Goal: Task Accomplishment & Management: Complete application form

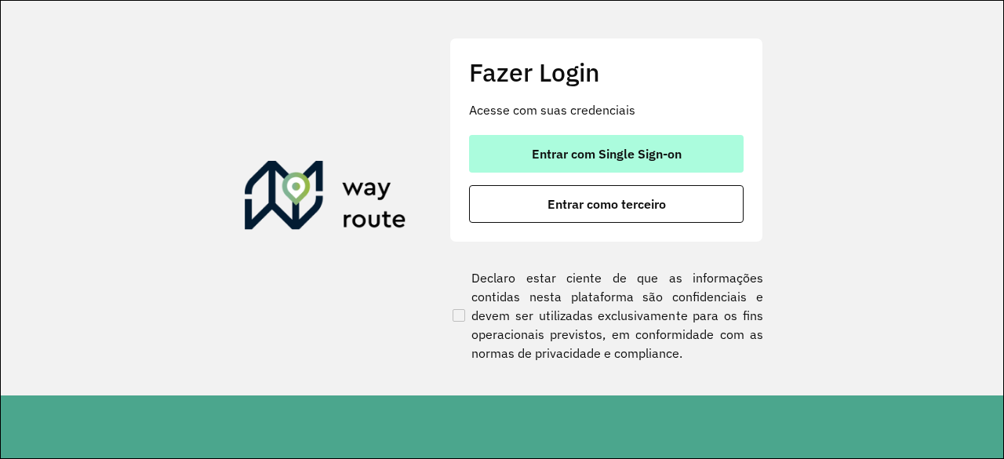
click at [599, 156] on span "Entrar com Single Sign-on" at bounding box center [607, 153] width 150 height 13
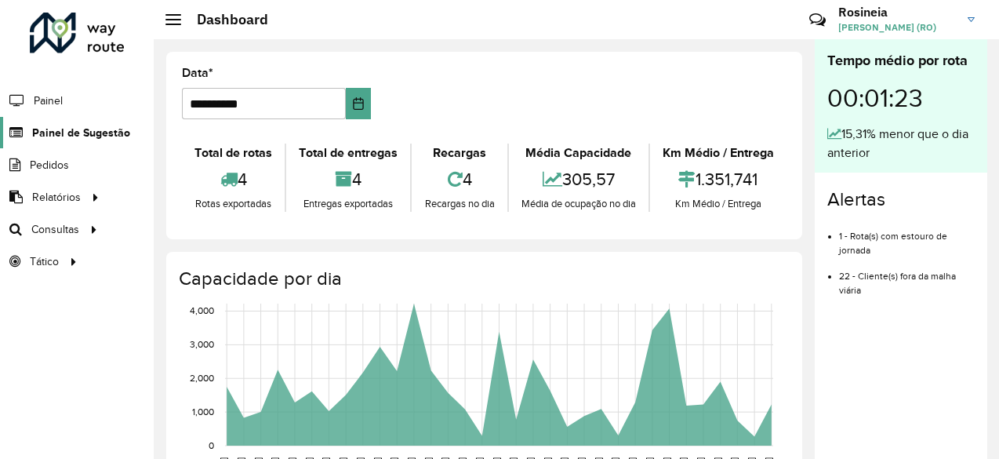
click at [93, 137] on span "Painel de Sugestão" at bounding box center [81, 133] width 98 height 16
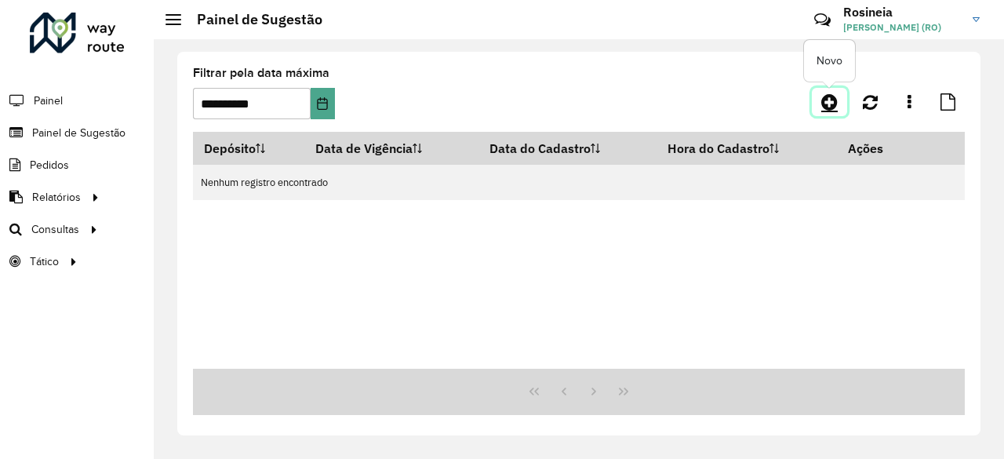
click at [830, 104] on icon at bounding box center [829, 102] width 16 height 19
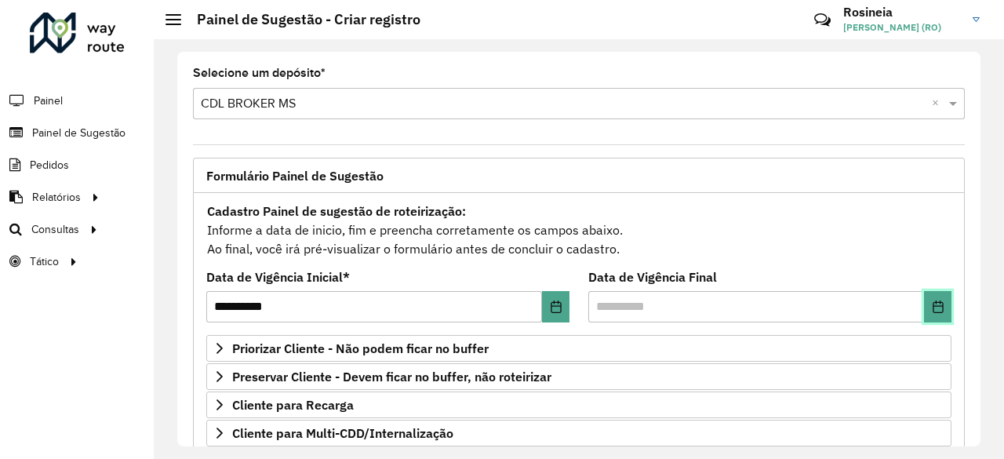
drag, startPoint x: 942, startPoint y: 305, endPoint x: 938, endPoint y: 313, distance: 8.8
click at [938, 310] on button "Choose Date" at bounding box center [937, 306] width 27 height 31
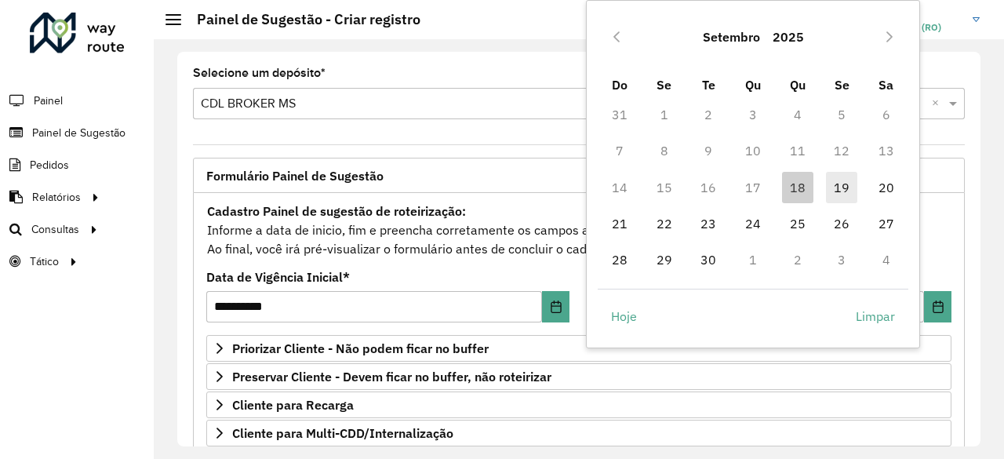
click at [840, 186] on span "19" at bounding box center [841, 187] width 31 height 31
type input "**********"
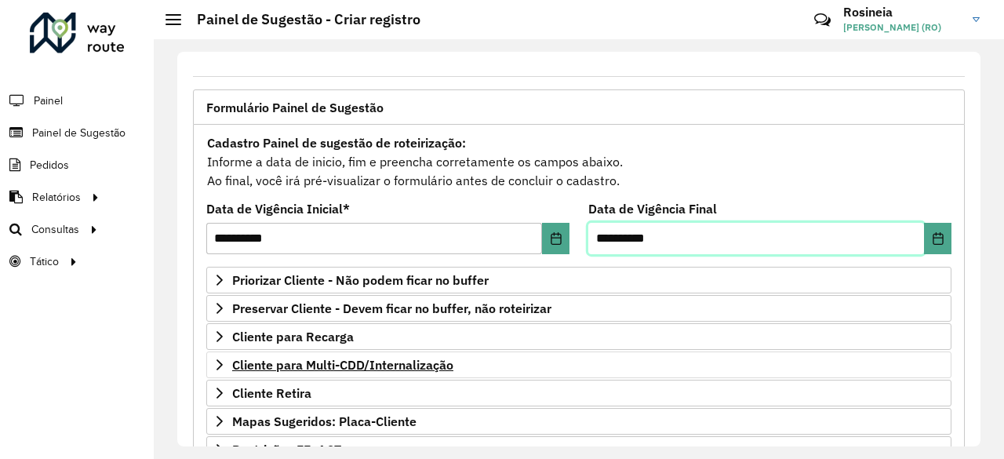
scroll to position [157, 0]
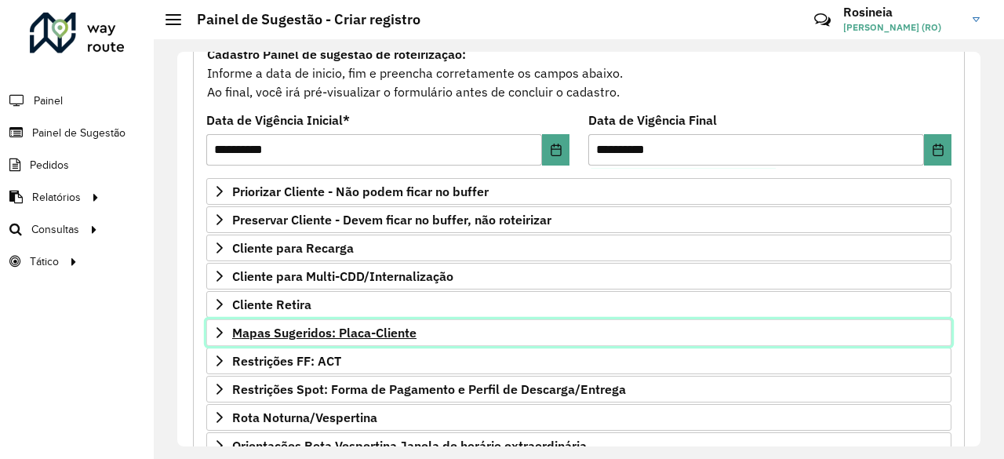
click at [329, 329] on span "Mapas Sugeridos: Placa-Cliente" at bounding box center [324, 332] width 184 height 13
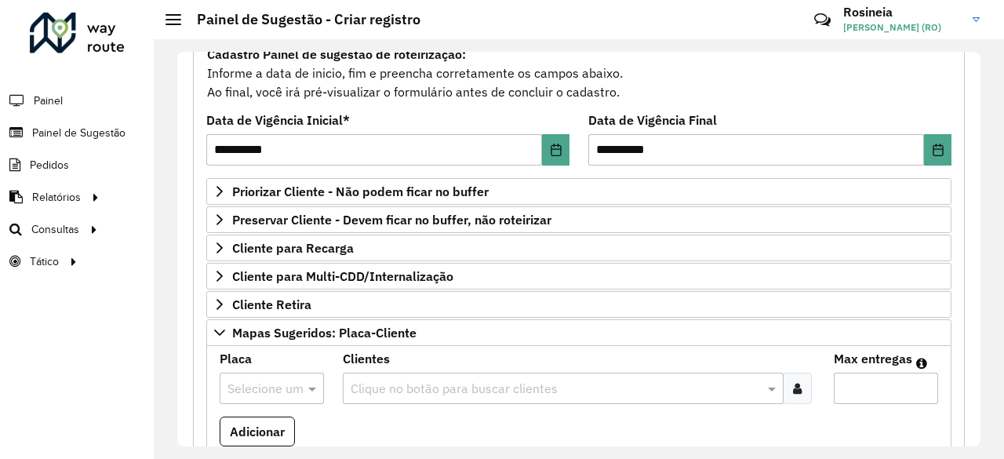
click at [279, 384] on input "text" at bounding box center [255, 389] width 57 height 19
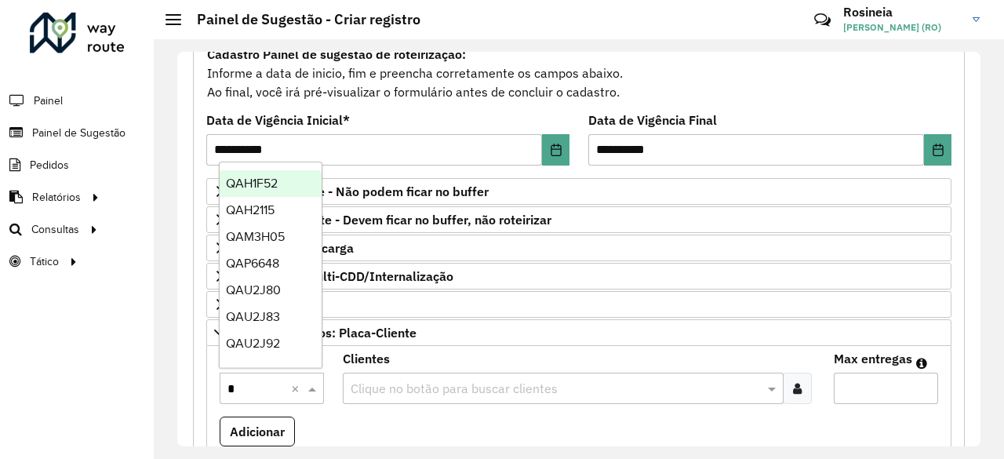
type input "**"
click at [271, 335] on div "QAU2J92" at bounding box center [271, 343] width 102 height 27
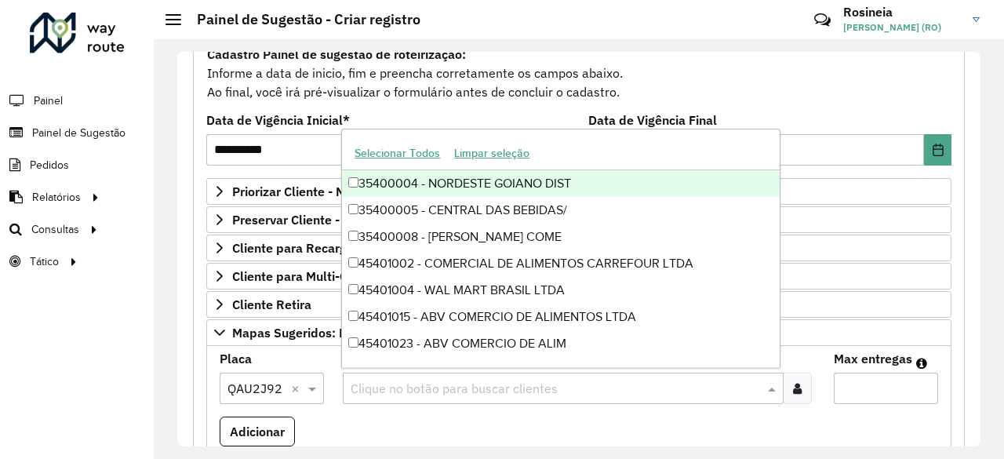
click at [381, 383] on input "text" at bounding box center [556, 389] width 418 height 19
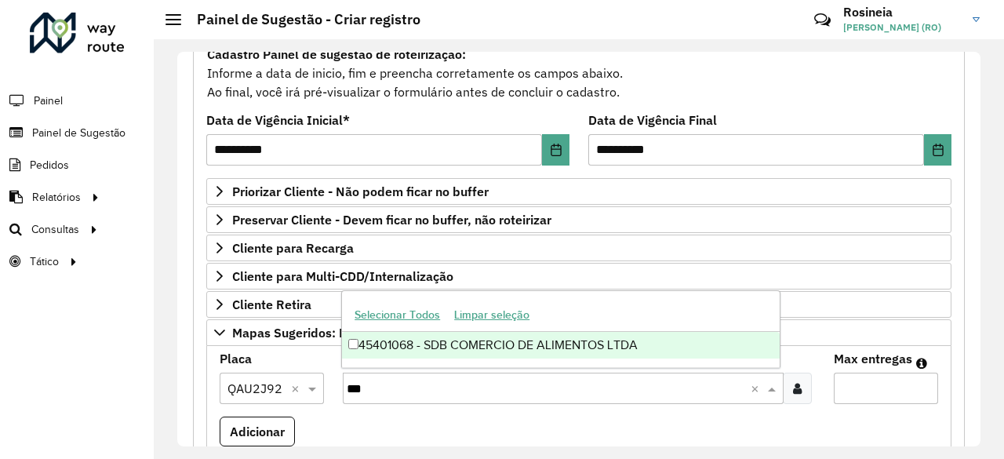
type input "****"
click at [427, 355] on div "45401068 - SDB COMERCIO DE ALIMENTOS LTDA" at bounding box center [561, 345] width 438 height 27
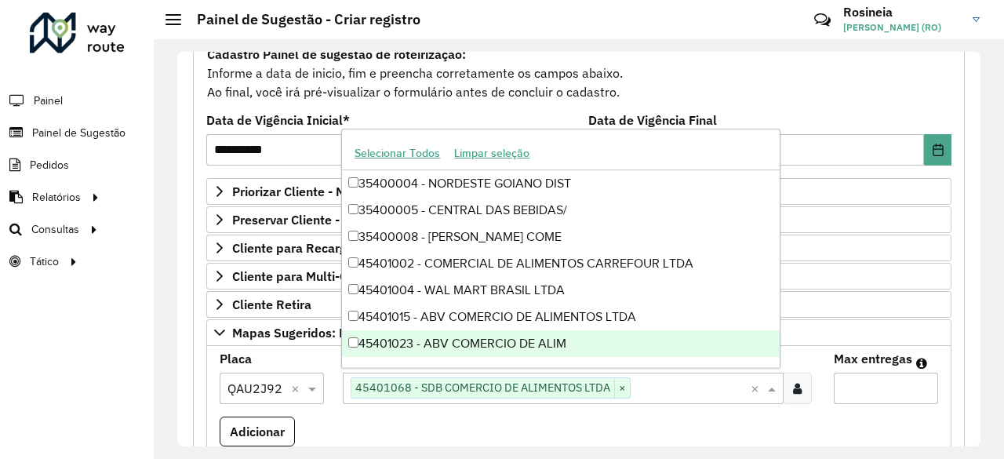
click at [858, 389] on input "Max entregas" at bounding box center [886, 388] width 104 height 31
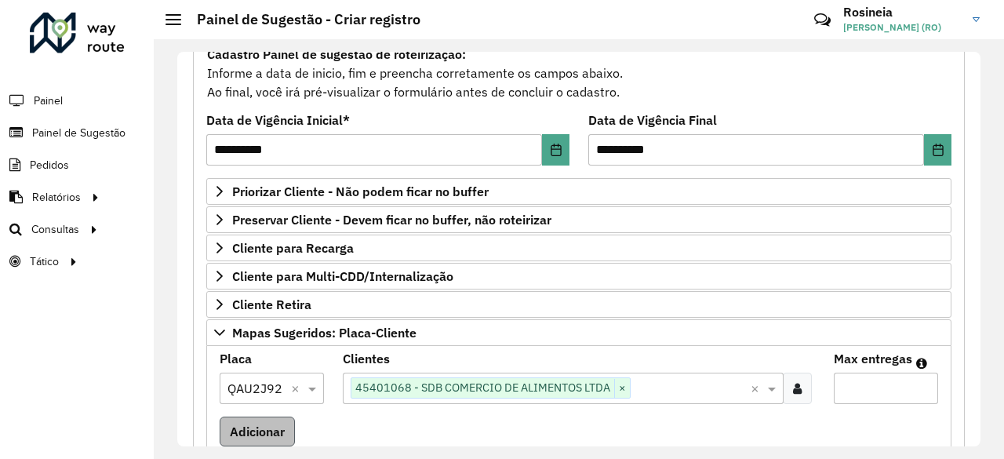
type input "*"
click at [238, 423] on button "Adicionar" at bounding box center [257, 431] width 75 height 30
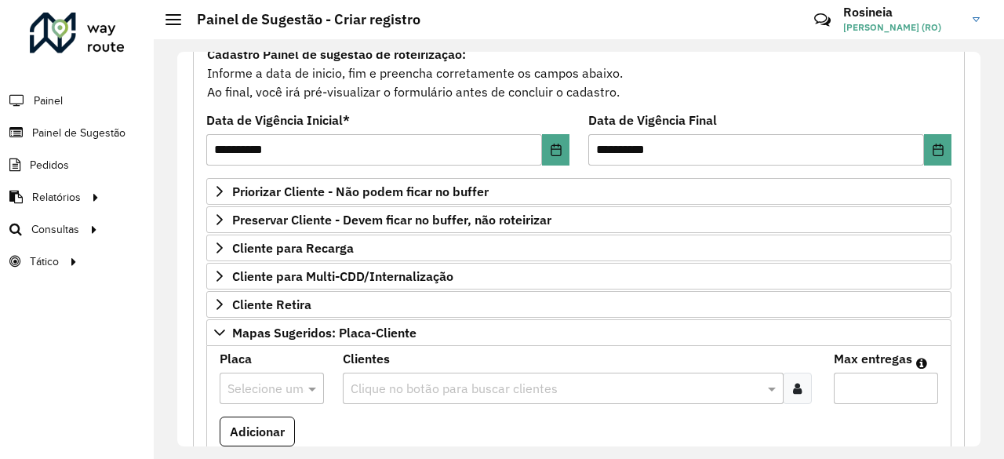
click at [254, 381] on input "text" at bounding box center [255, 389] width 57 height 19
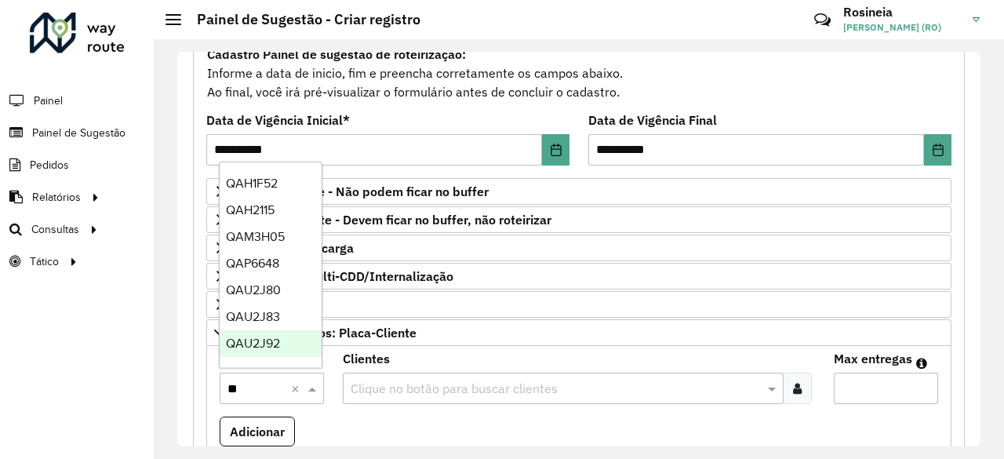
type input "*"
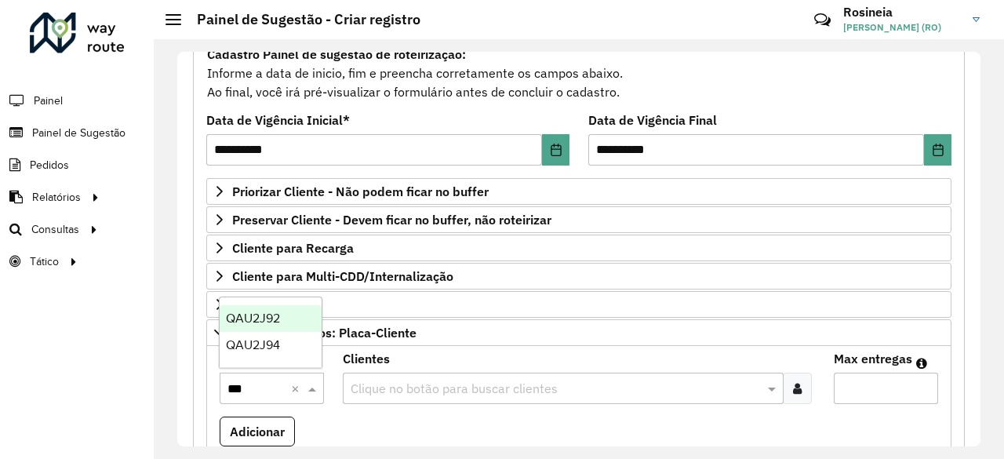
type input "****"
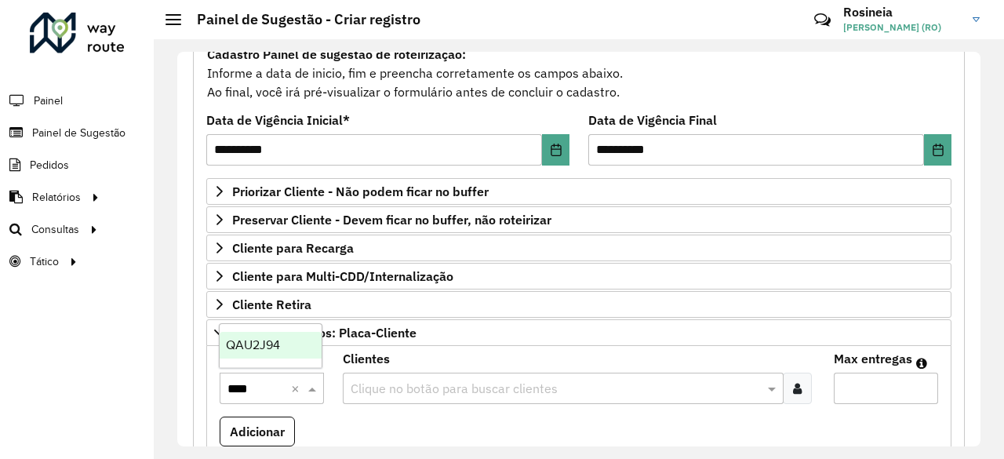
click at [261, 347] on span "QAU2J94" at bounding box center [253, 344] width 54 height 13
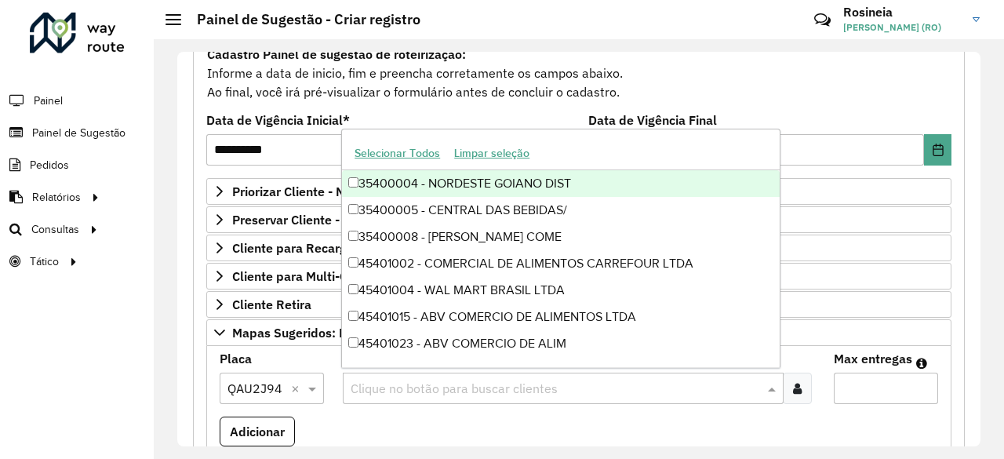
drag, startPoint x: 403, startPoint y: 389, endPoint x: 393, endPoint y: 388, distance: 10.2
click at [403, 390] on input "text" at bounding box center [556, 389] width 418 height 19
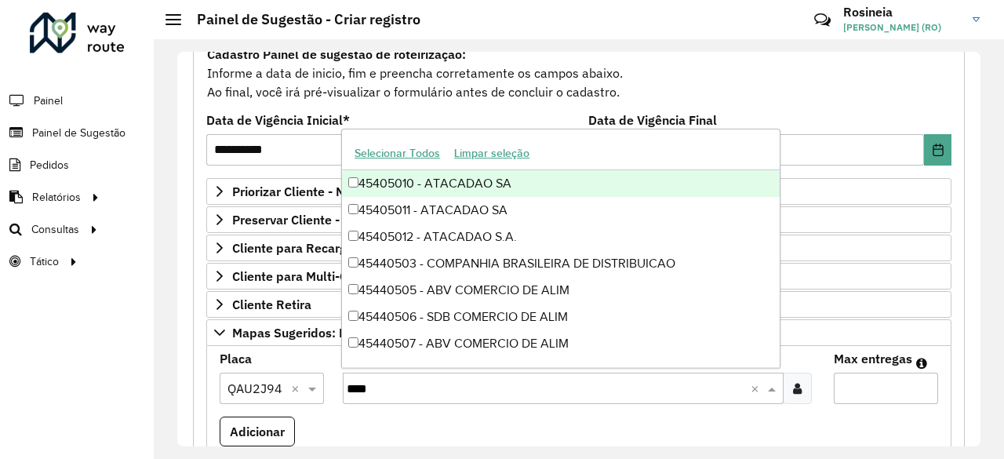
type input "*****"
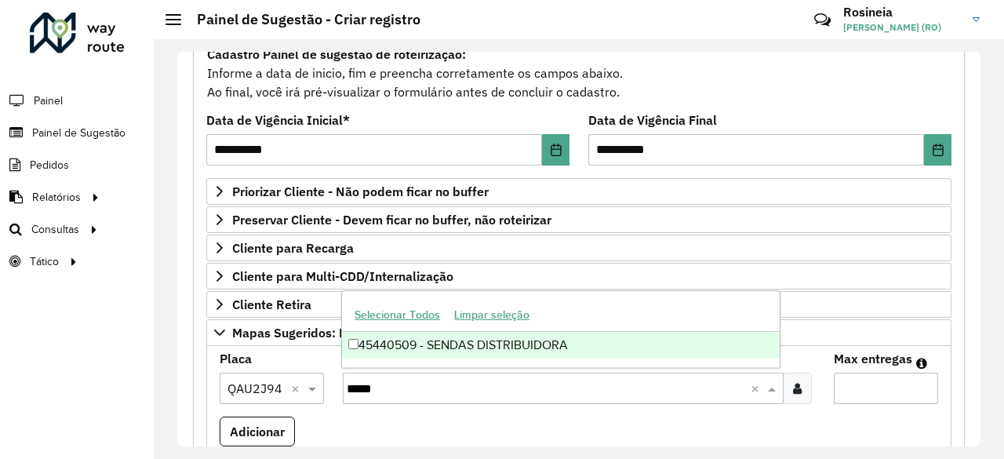
click at [485, 349] on div "45440509 - SENDAS DISTRIBUIDORA" at bounding box center [561, 345] width 438 height 27
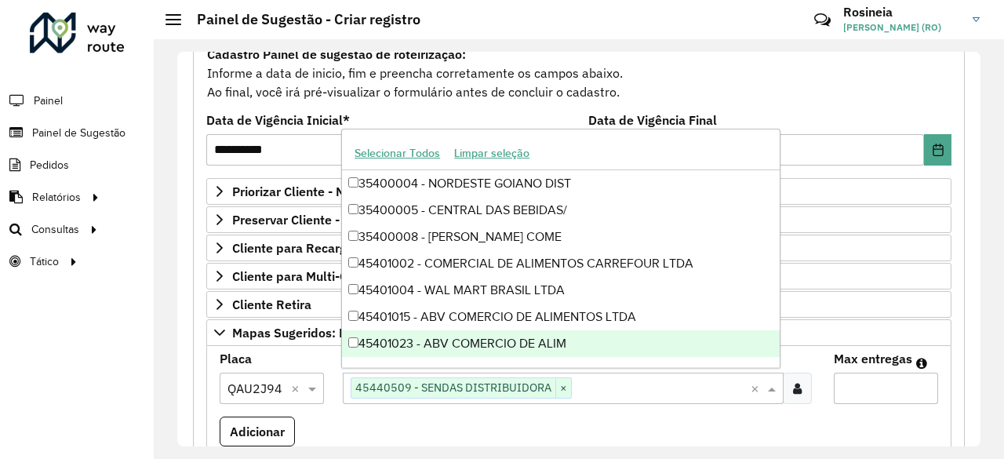
drag, startPoint x: 849, startPoint y: 383, endPoint x: 859, endPoint y: 381, distance: 10.3
click at [849, 384] on input "Max entregas" at bounding box center [886, 388] width 104 height 31
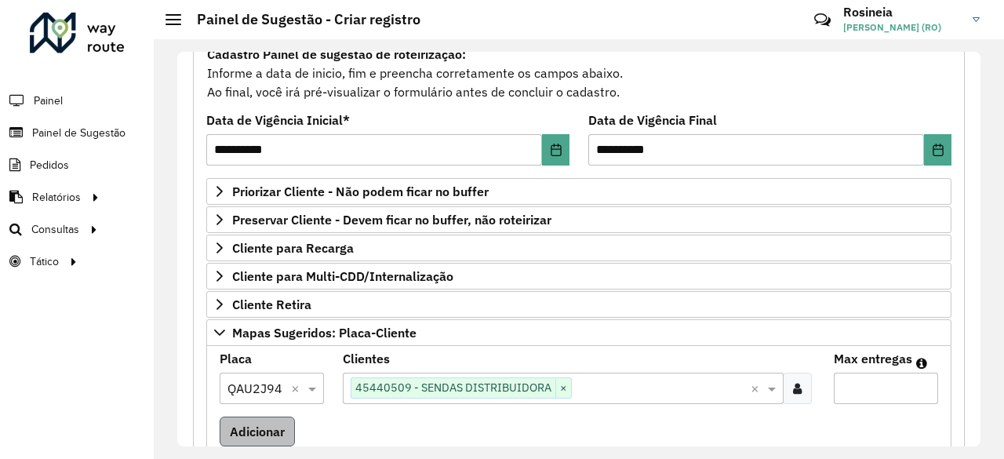
type input "*"
click at [256, 430] on button "Adicionar" at bounding box center [257, 431] width 75 height 30
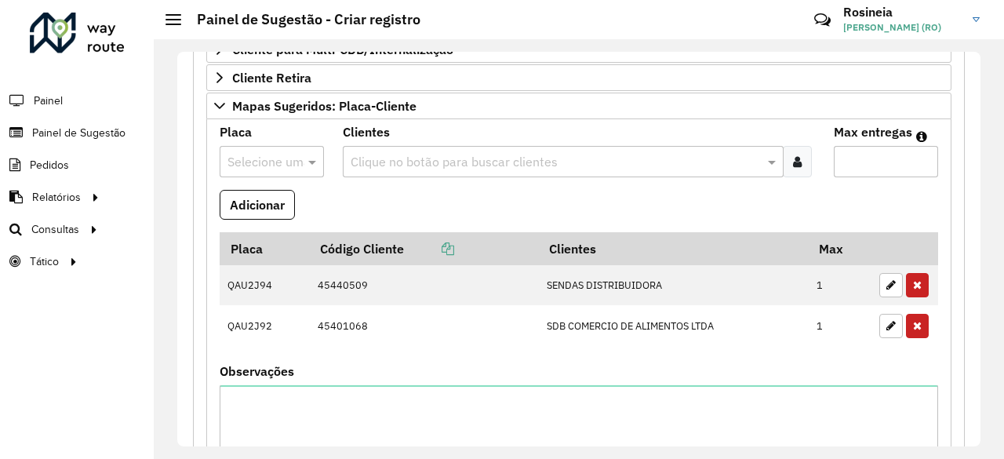
scroll to position [471, 0]
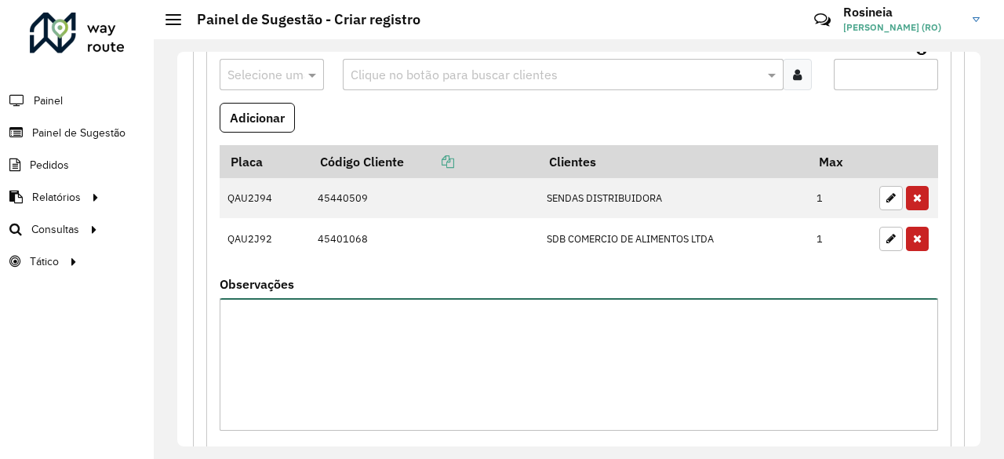
drag, startPoint x: 414, startPoint y: 329, endPoint x: 424, endPoint y: 336, distance: 12.3
click at [415, 330] on textarea "Observações" at bounding box center [579, 364] width 718 height 133
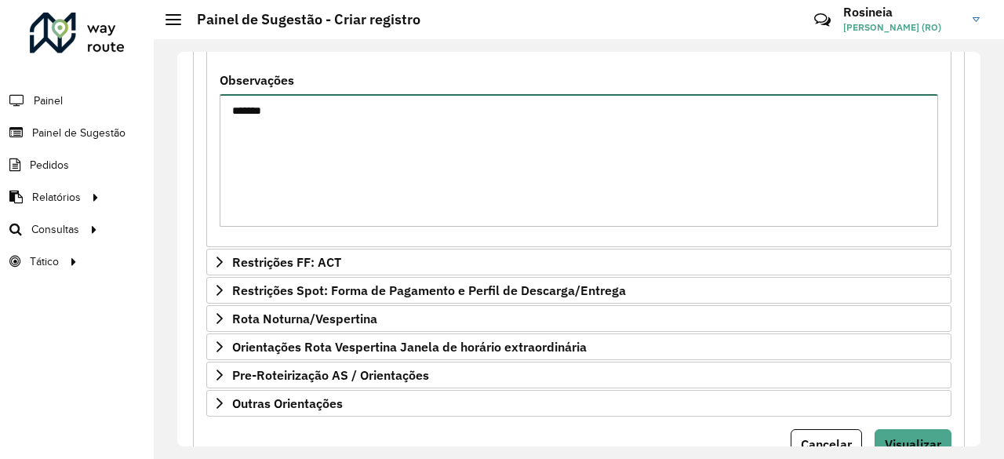
scroll to position [706, 0]
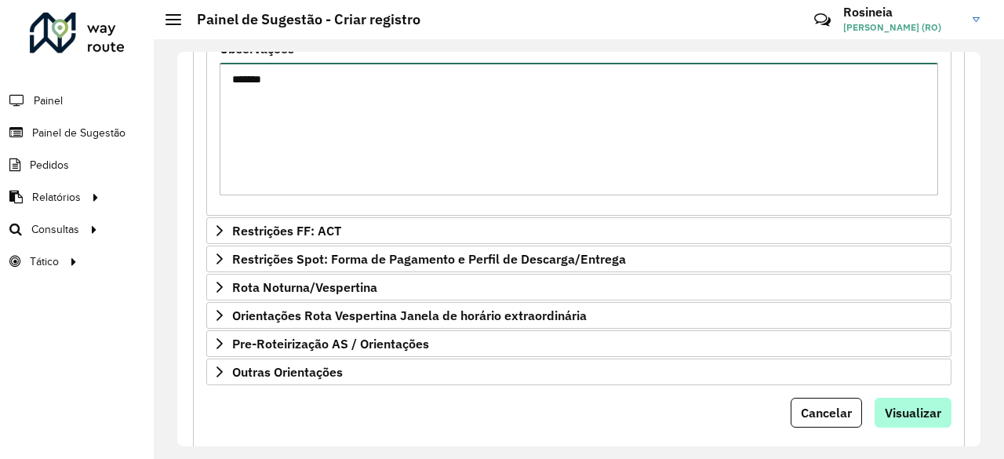
type textarea "*******"
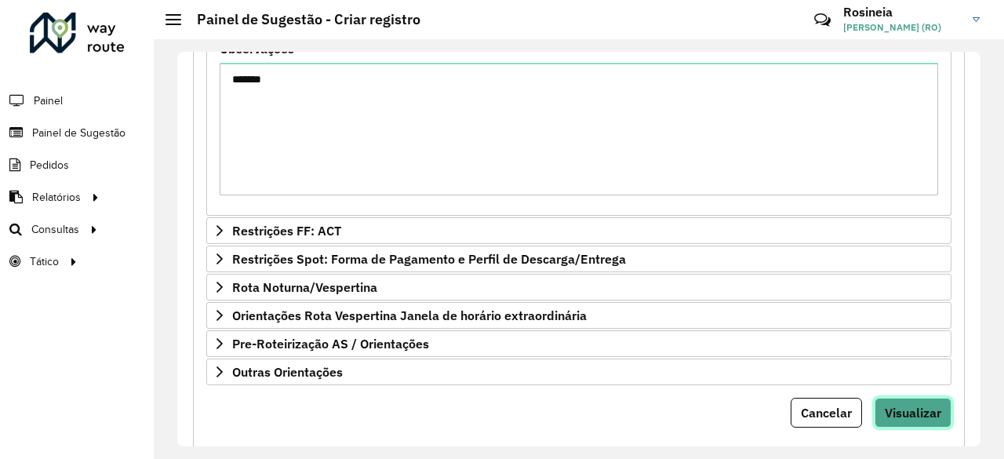
click at [927, 405] on span "Visualizar" at bounding box center [913, 413] width 56 height 16
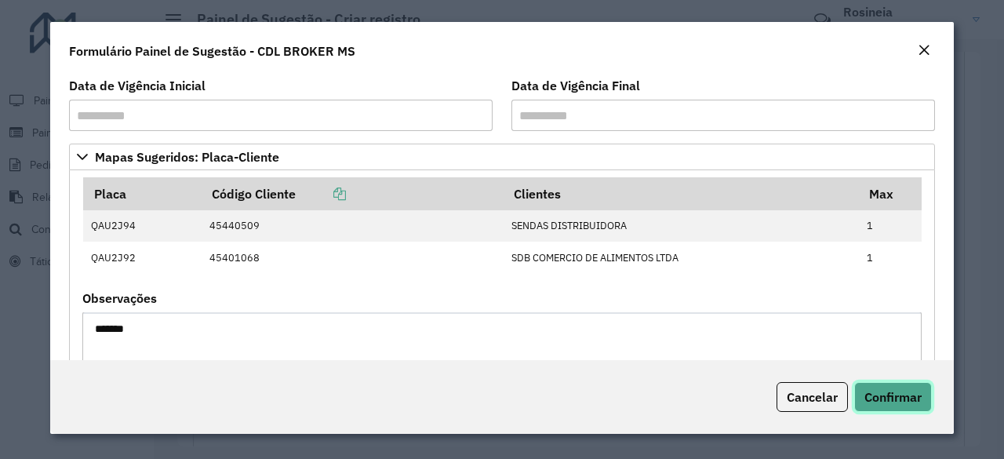
click at [877, 395] on span "Confirmar" at bounding box center [892, 397] width 57 height 16
